Goal: Check status: Check status

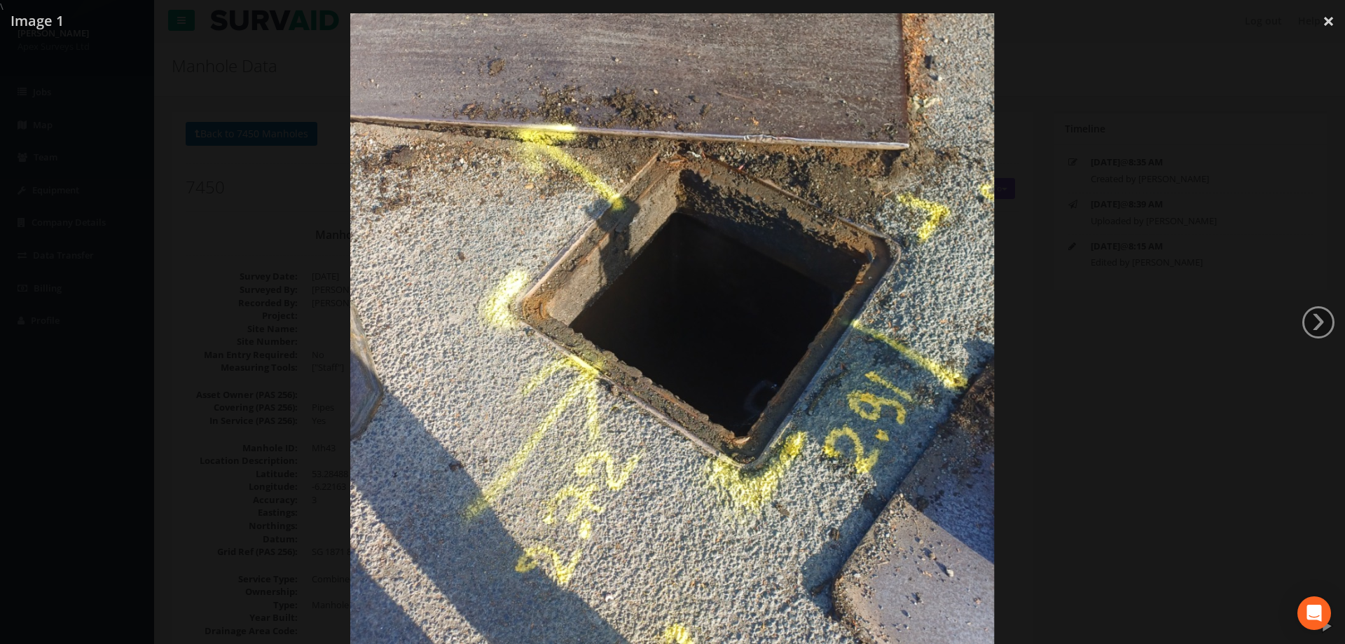
select select "100"
click at [268, 234] on div at bounding box center [672, 335] width 1345 height 644
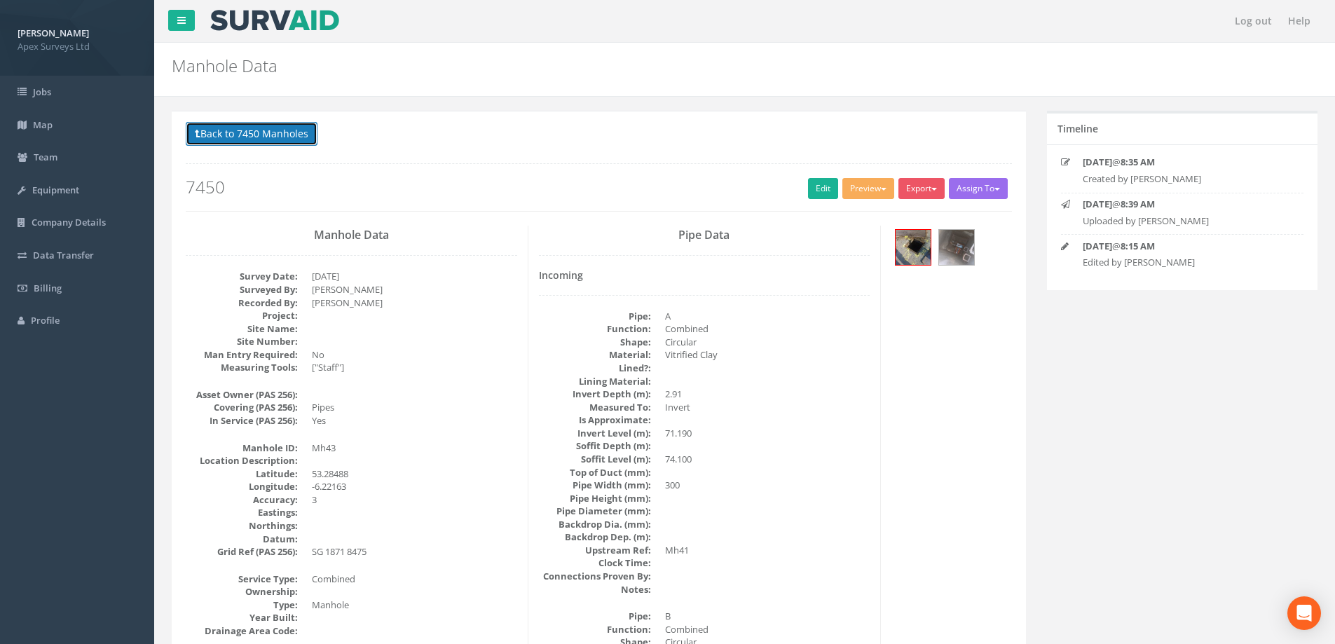
click at [245, 137] on button "Back to 7450 Manholes" at bounding box center [252, 134] width 132 height 24
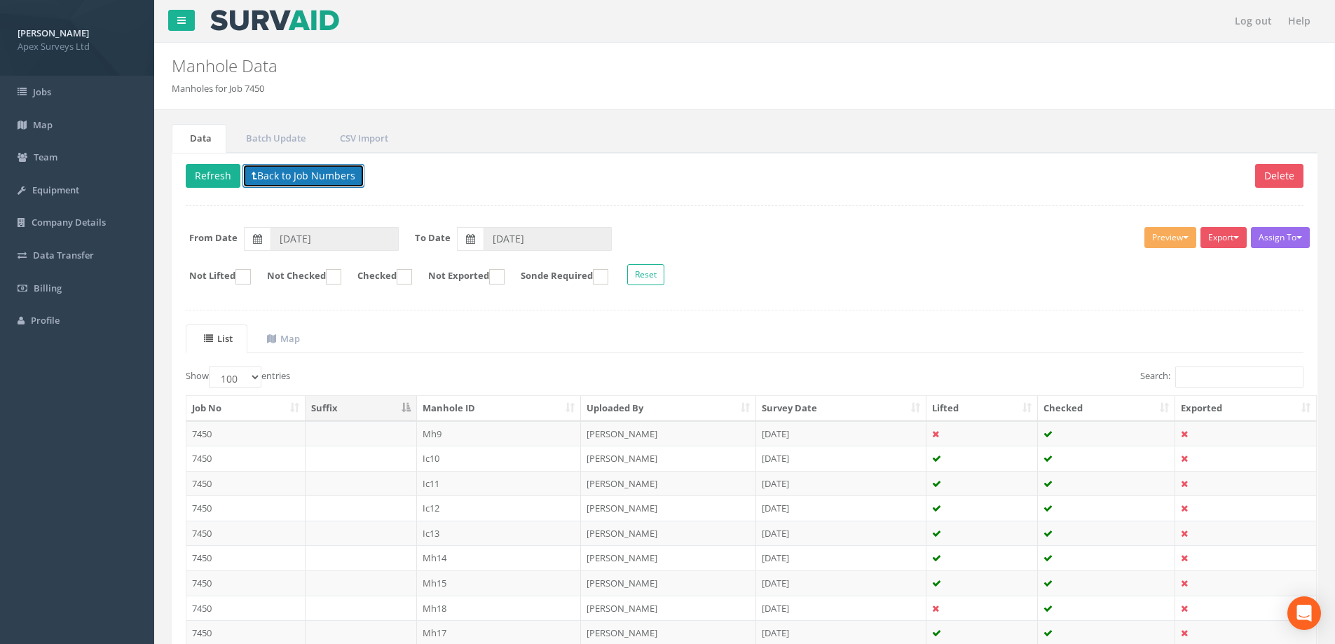
click at [273, 172] on button "Back to Job Numbers" at bounding box center [303, 176] width 122 height 24
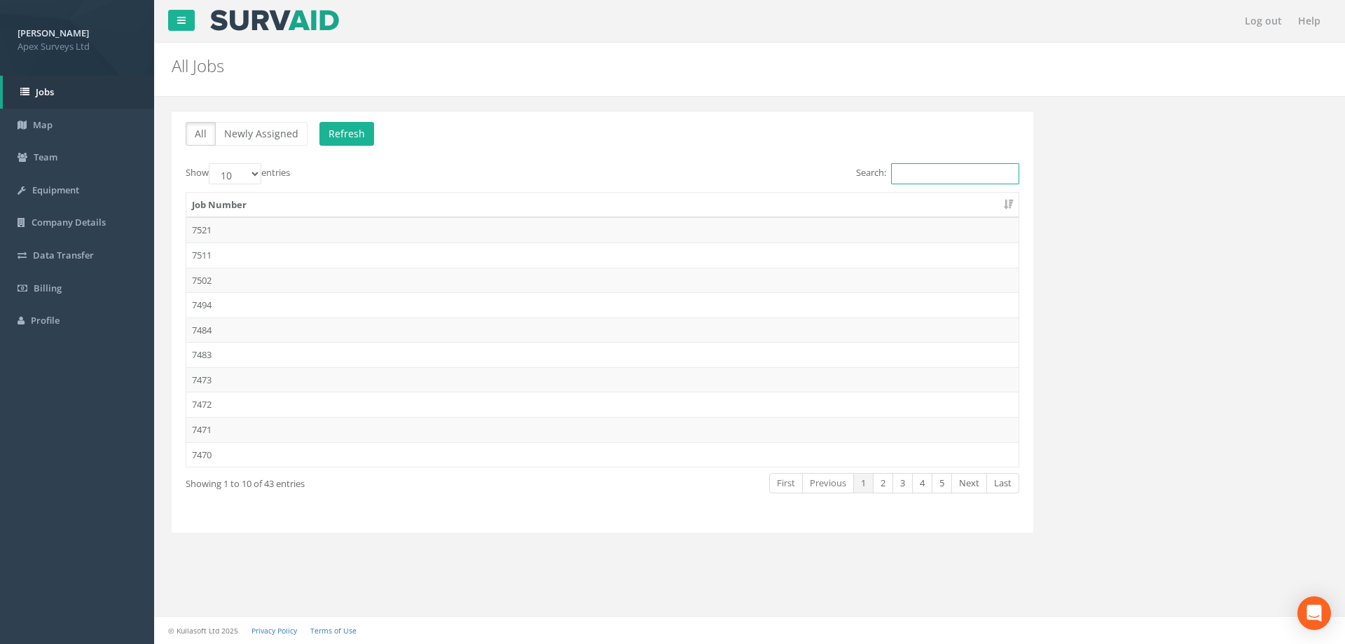
click at [913, 173] on input "Search:" at bounding box center [955, 173] width 128 height 21
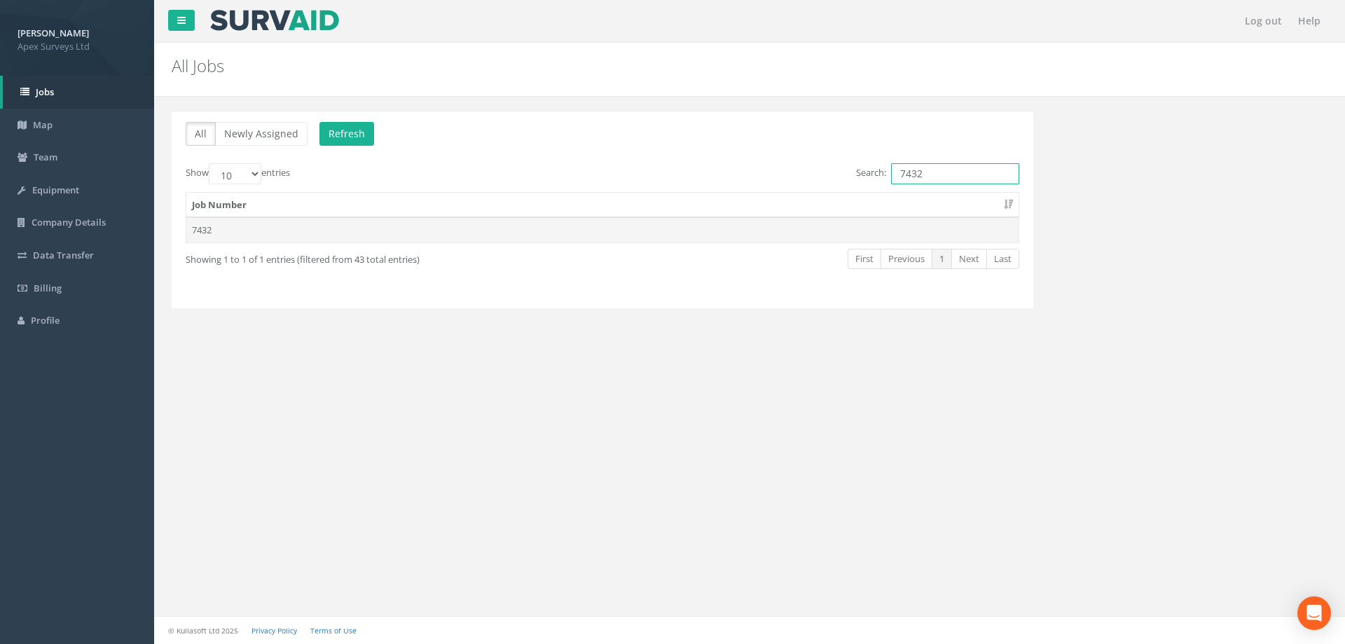
type input "7432"
click at [211, 231] on td "7432" at bounding box center [602, 229] width 832 height 25
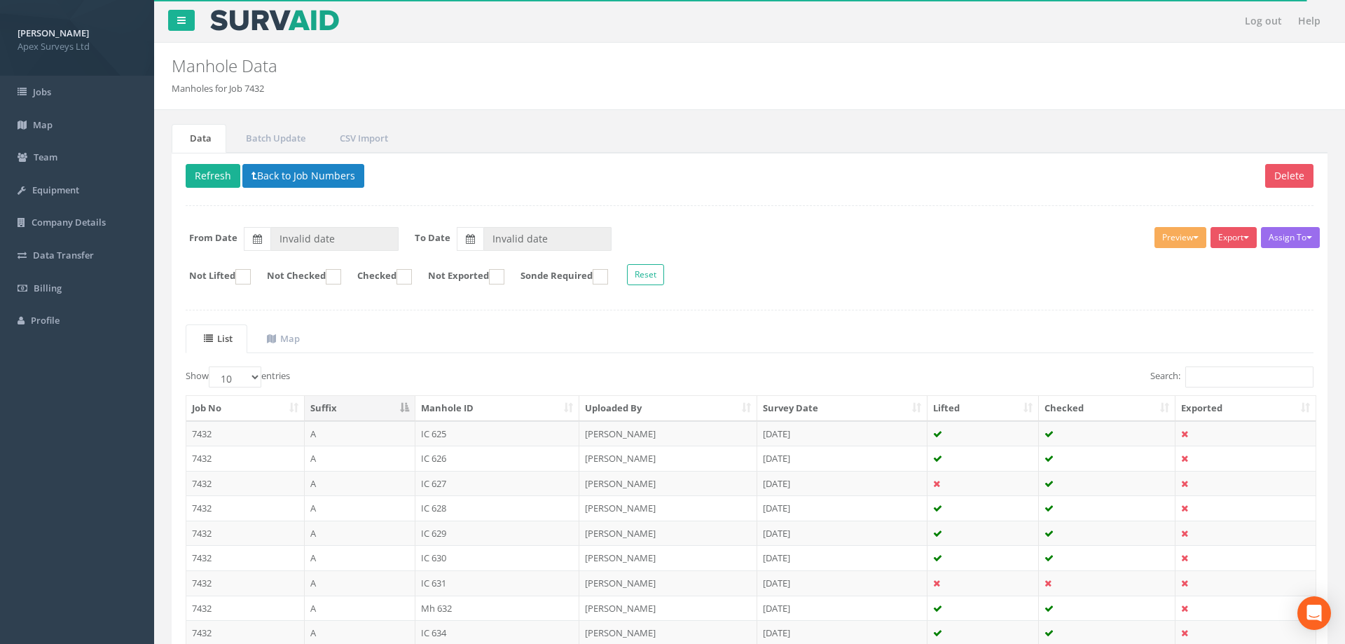
type input "[DATE]"
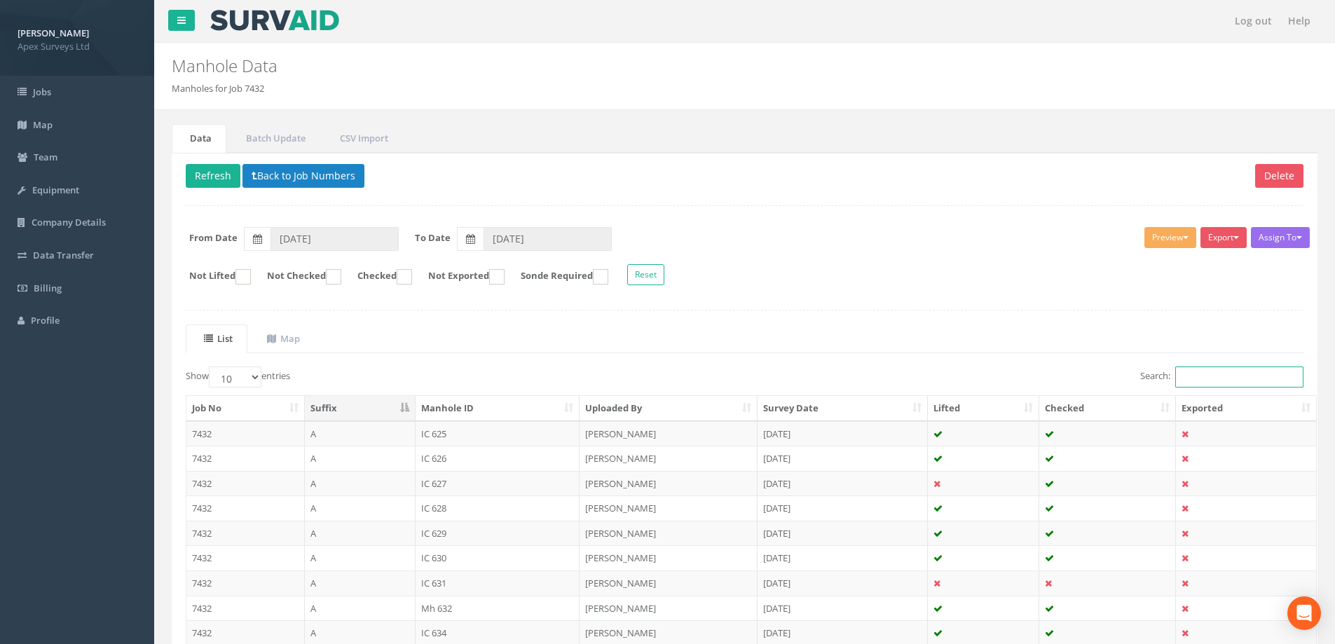
click at [1198, 377] on input "Search:" at bounding box center [1239, 376] width 128 height 21
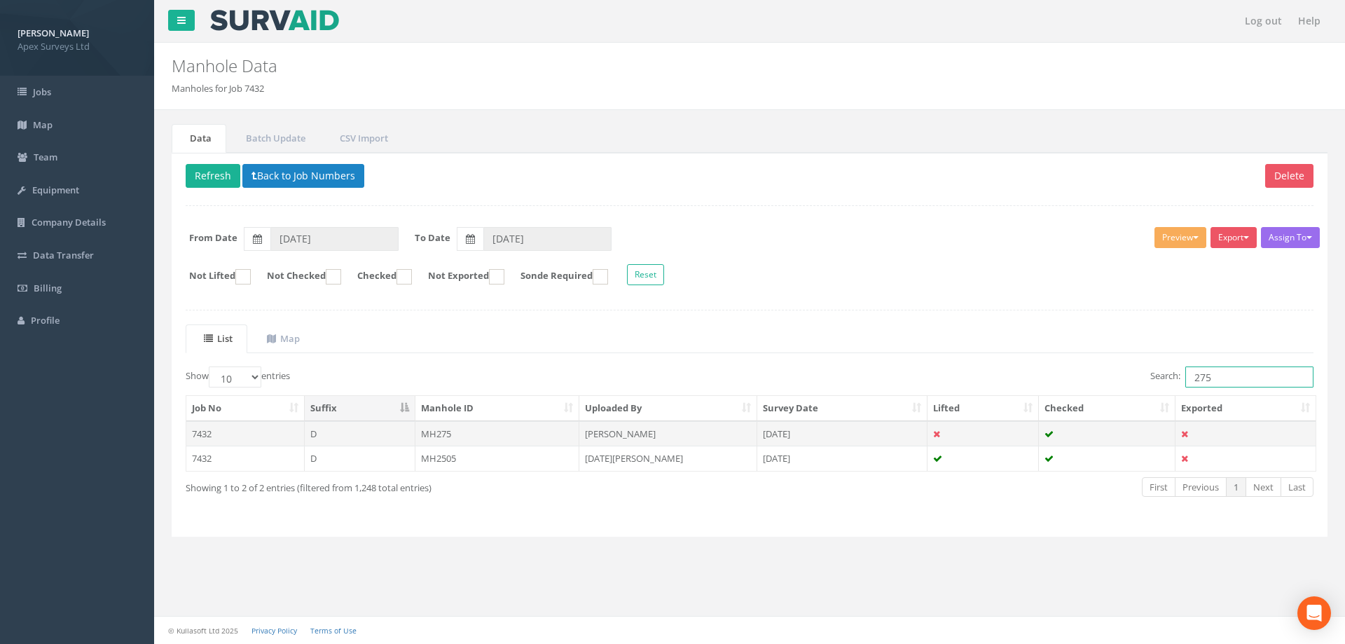
type input "275"
click at [436, 430] on td "MH275" at bounding box center [497, 433] width 165 height 25
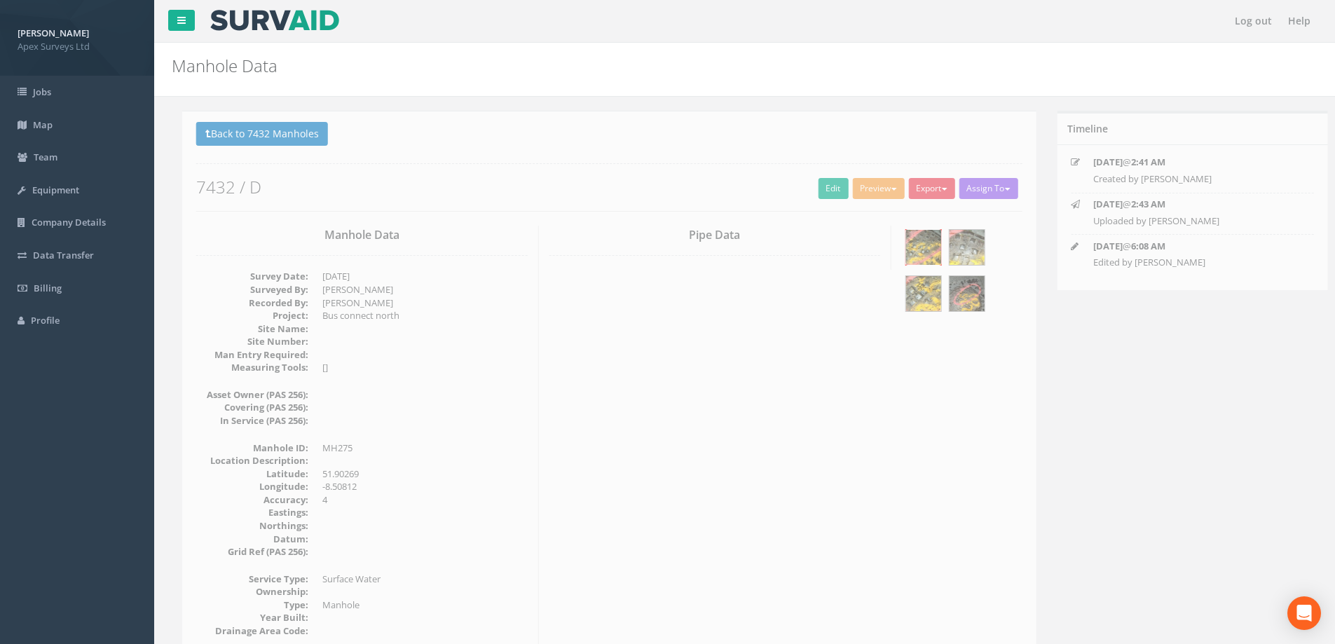
click at [919, 245] on img at bounding box center [912, 247] width 35 height 35
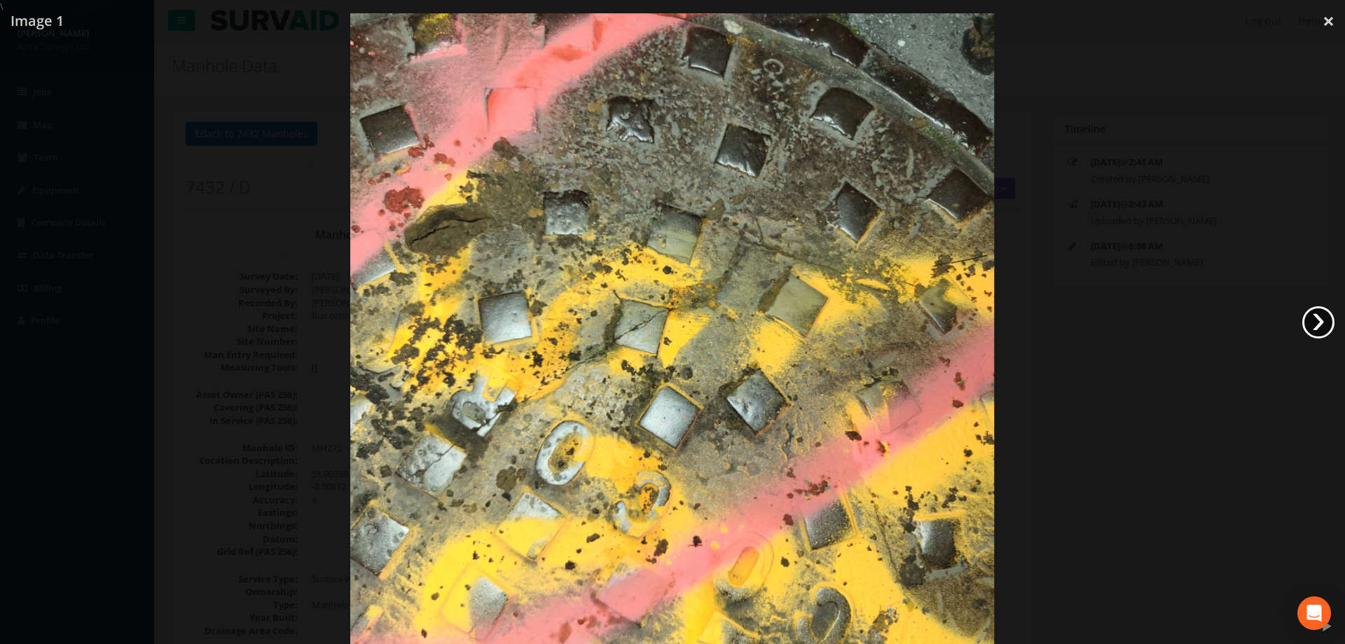
click at [1331, 320] on link "›" at bounding box center [1319, 322] width 32 height 32
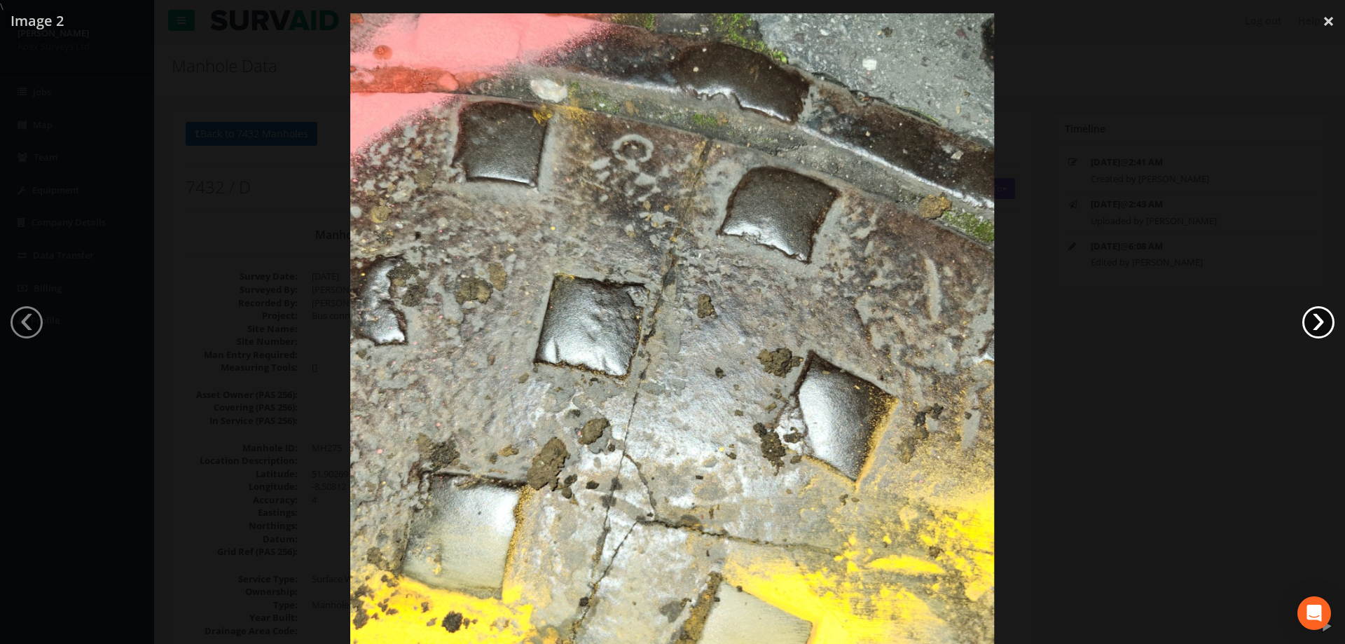
click at [1316, 322] on link "›" at bounding box center [1319, 322] width 32 height 32
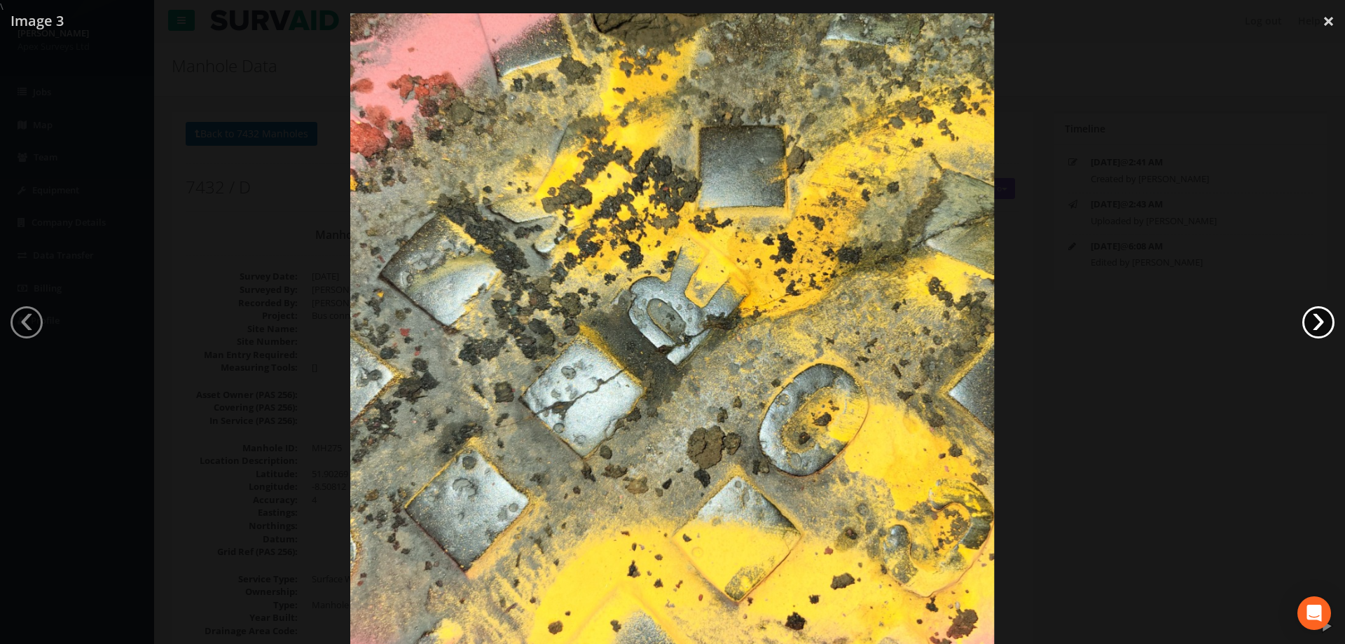
click at [1316, 322] on link "›" at bounding box center [1319, 322] width 32 height 32
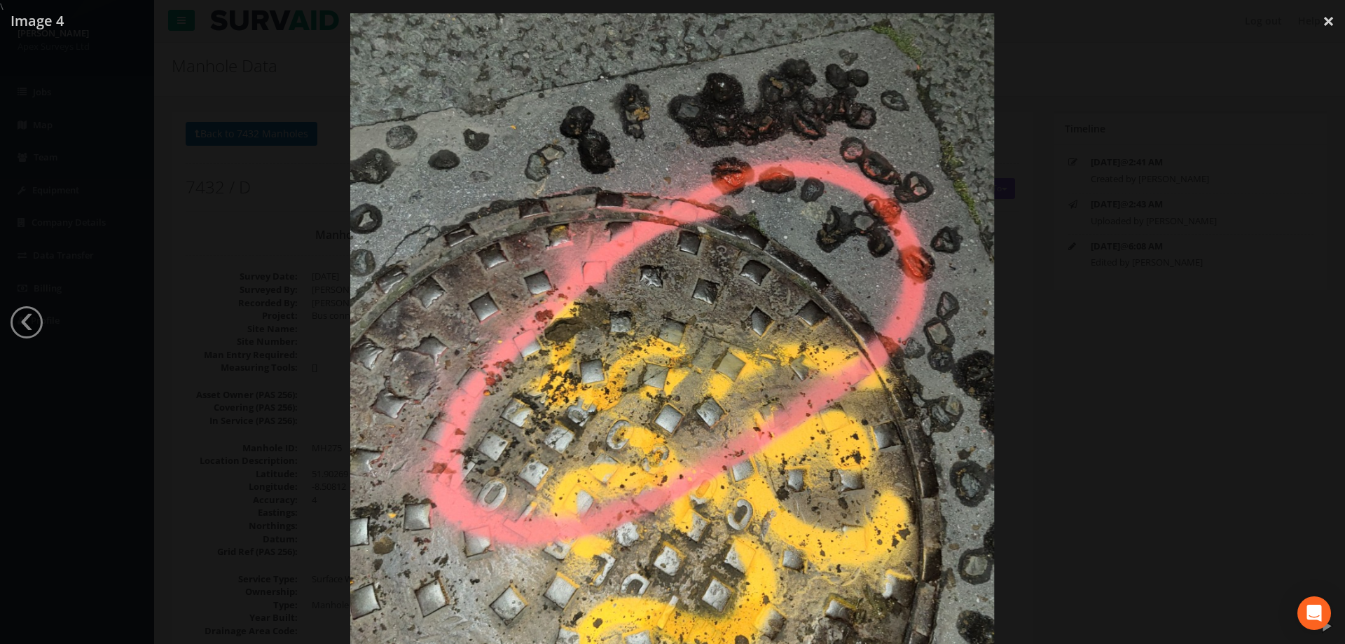
click at [1220, 329] on div at bounding box center [672, 335] width 1345 height 644
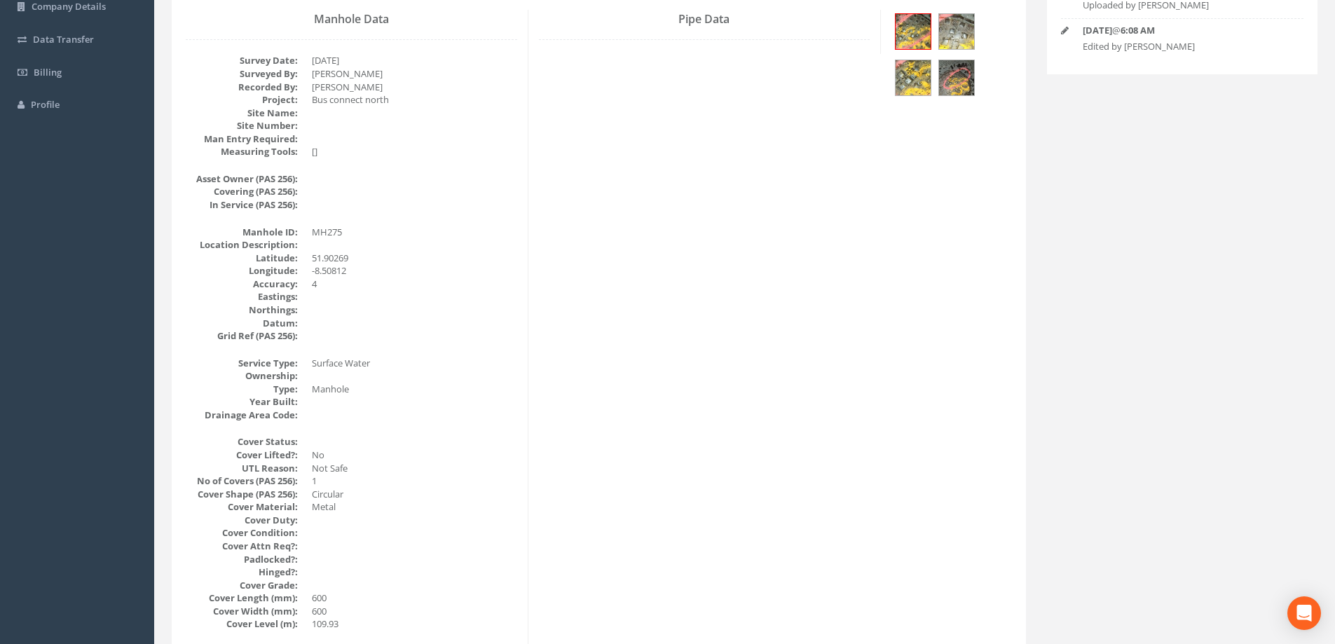
scroll to position [280, 0]
